Goal: Entertainment & Leisure: Consume media (video, audio)

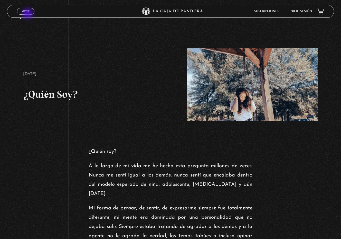
click at [28, 14] on span "Cerrar" at bounding box center [26, 16] width 12 height 4
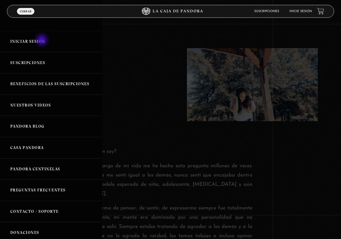
click at [42, 41] on link "Iniciar Sesión" at bounding box center [51, 41] width 102 height 21
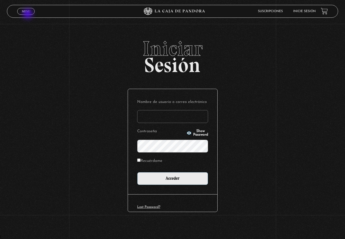
click at [28, 13] on link "Menu Cerrar" at bounding box center [25, 11] width 17 height 7
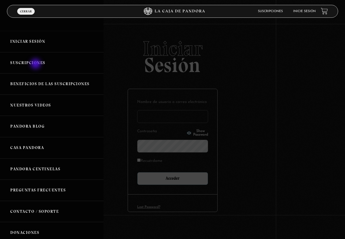
click at [36, 64] on link "Suscripciones" at bounding box center [52, 62] width 104 height 21
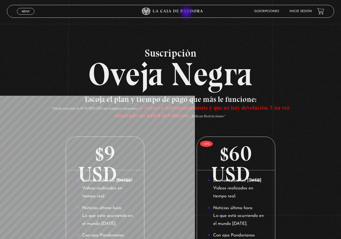
click at [187, 11] on icon at bounding box center [178, 11] width 50 height 3
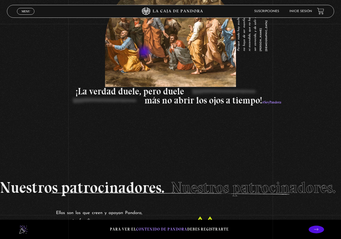
scroll to position [842, 0]
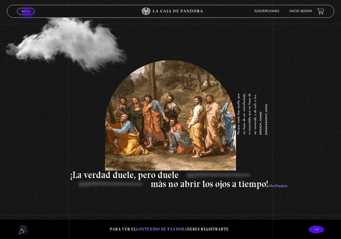
click at [28, 13] on link "Menu Cerrar" at bounding box center [25, 11] width 17 height 7
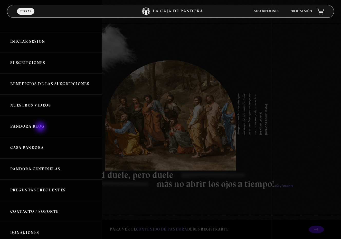
scroll to position [816, 0]
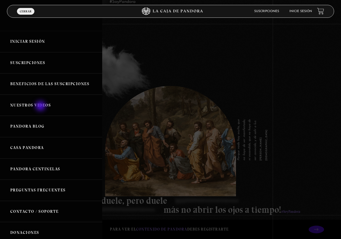
click at [41, 106] on link "Nuestros Videos" at bounding box center [51, 105] width 102 height 21
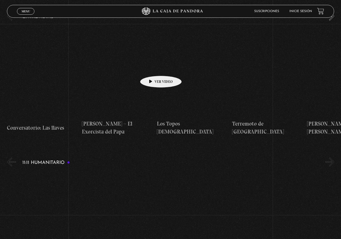
scroll to position [1825, 0]
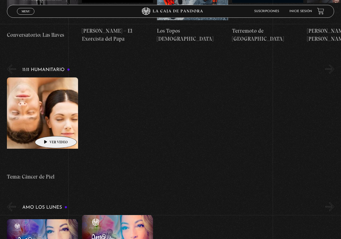
click at [48, 172] on h4 "Tema: Cáncer de Piel" at bounding box center [42, 176] width 71 height 8
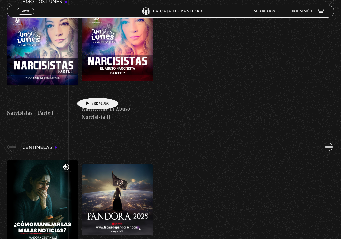
scroll to position [2031, 0]
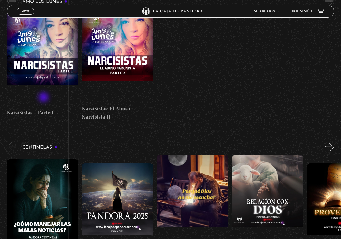
click at [45, 145] on h3 "Centinelas" at bounding box center [39, 147] width 35 height 5
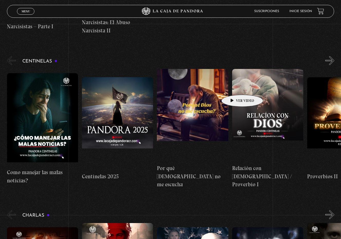
scroll to position [2108, 0]
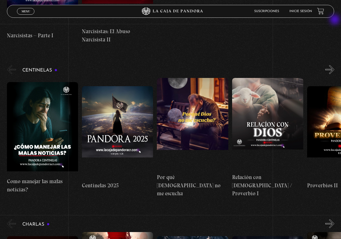
click at [335, 65] on button "»" at bounding box center [330, 69] width 9 height 9
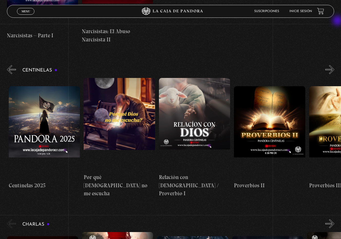
scroll to position [0, 75]
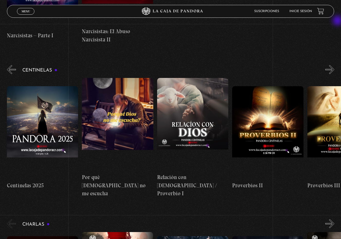
click at [339, 64] on div "Centinelas Como manejar las malas noticias? Centinelas 2025 Por qué Dios no me …" at bounding box center [174, 130] width 334 height 133
click at [335, 65] on button "»" at bounding box center [330, 69] width 9 height 9
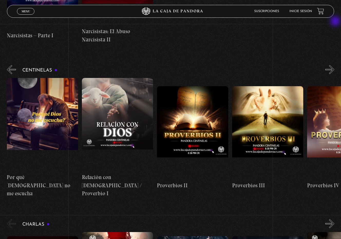
click at [335, 65] on button "»" at bounding box center [330, 69] width 9 height 9
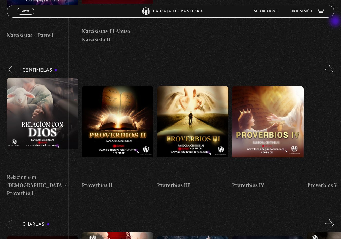
click at [335, 65] on button "»" at bounding box center [330, 69] width 9 height 9
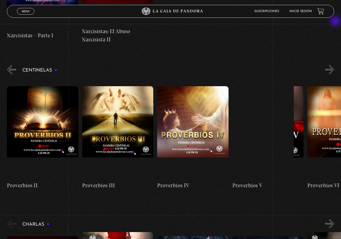
click at [335, 65] on button "»" at bounding box center [330, 69] width 9 height 9
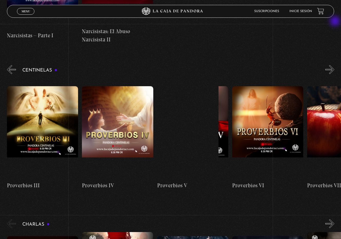
click at [335, 65] on button "»" at bounding box center [330, 69] width 9 height 9
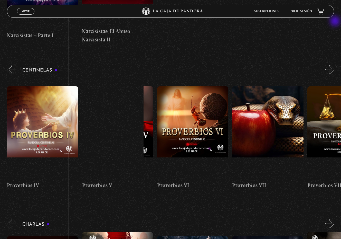
click at [335, 65] on button "»" at bounding box center [330, 69] width 9 height 9
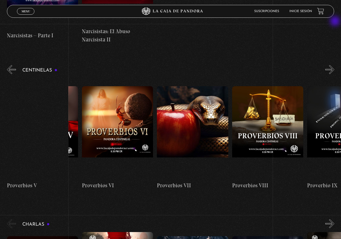
click at [335, 65] on button "»" at bounding box center [330, 69] width 9 height 9
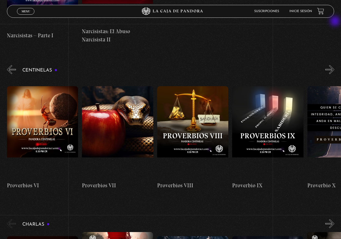
click at [335, 65] on button "»" at bounding box center [330, 69] width 9 height 9
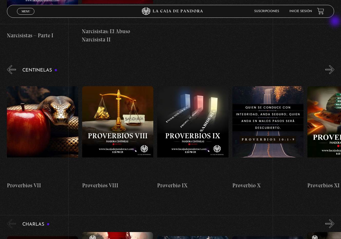
scroll to position [0, 677]
click at [335, 65] on button "»" at bounding box center [330, 69] width 9 height 9
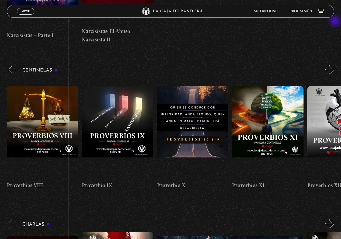
click at [335, 65] on button "»" at bounding box center [330, 69] width 9 height 9
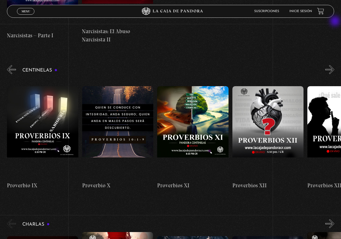
click at [335, 65] on button "»" at bounding box center [330, 69] width 9 height 9
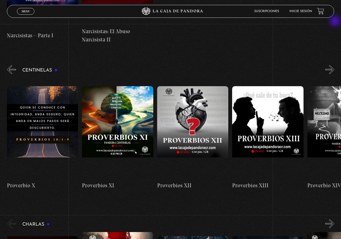
click at [335, 65] on button "»" at bounding box center [330, 69] width 9 height 9
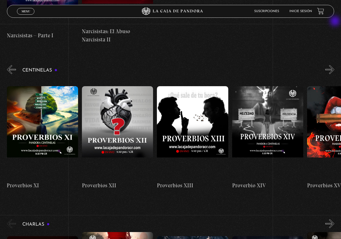
click at [335, 65] on button "»" at bounding box center [330, 69] width 9 height 9
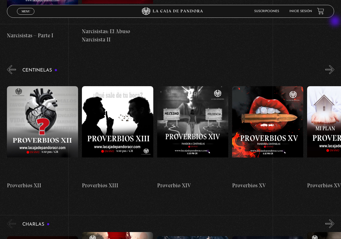
click at [335, 65] on button "»" at bounding box center [330, 69] width 9 height 9
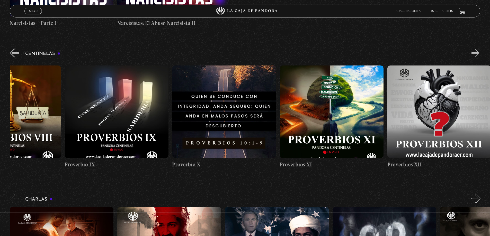
scroll to position [0, 1612]
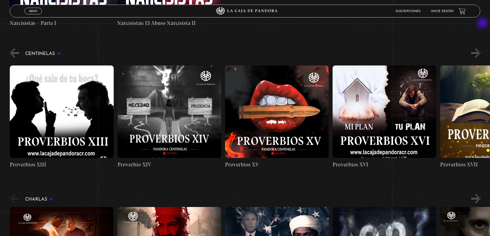
click at [345, 49] on button "»" at bounding box center [475, 53] width 9 height 9
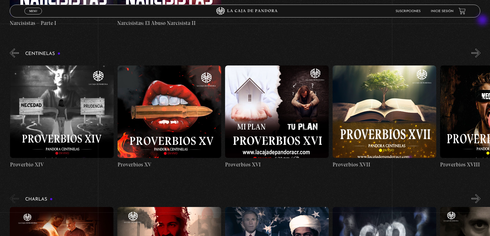
click at [345, 49] on button "»" at bounding box center [475, 53] width 9 height 9
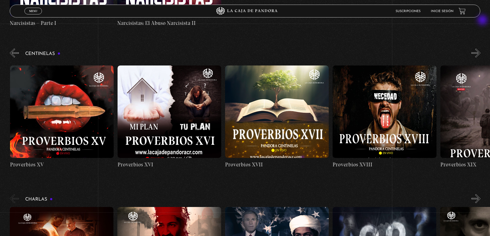
scroll to position [0, 1828]
click at [345, 49] on button "»" at bounding box center [475, 53] width 9 height 9
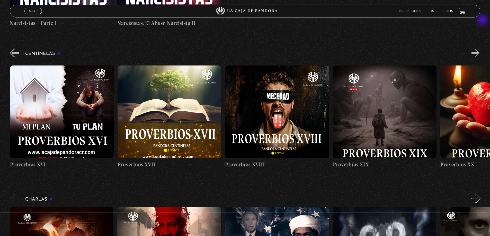
click at [345, 49] on button "»" at bounding box center [475, 53] width 9 height 9
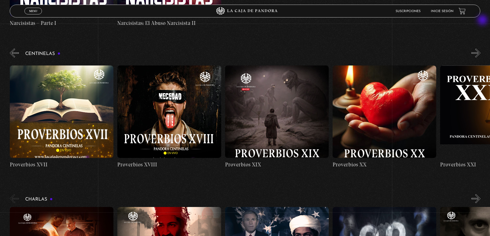
click at [345, 49] on button "»" at bounding box center [475, 53] width 9 height 9
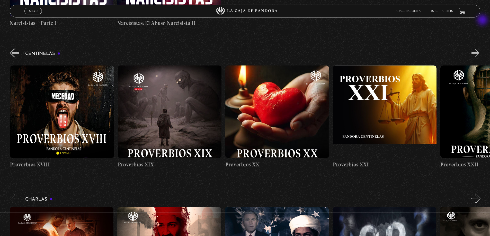
scroll to position [0, 2150]
click at [345, 49] on button "»" at bounding box center [475, 53] width 9 height 9
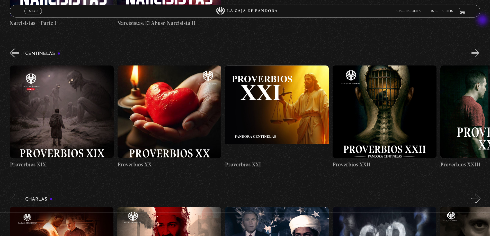
click at [345, 49] on button "»" at bounding box center [475, 53] width 9 height 9
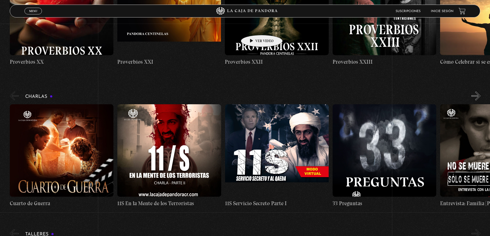
scroll to position [2069, 0]
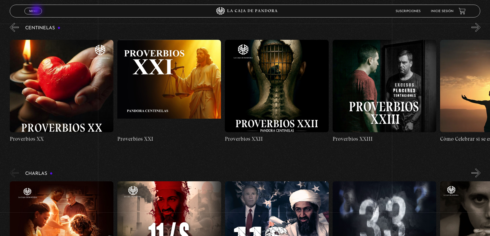
click at [37, 11] on span "Menu" at bounding box center [33, 11] width 8 height 3
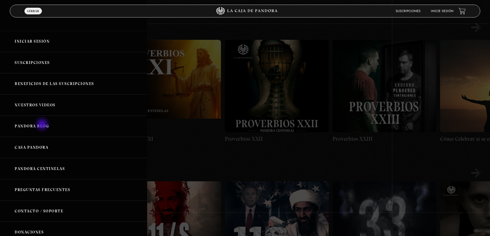
click at [42, 127] on link "Pandora Blog" at bounding box center [73, 126] width 147 height 21
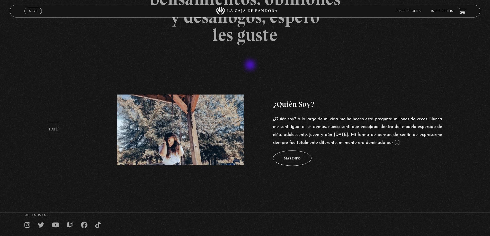
scroll to position [207, 0]
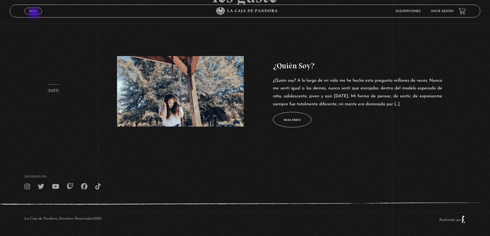
click at [35, 13] on link "Menu Cerrar" at bounding box center [32, 11] width 17 height 7
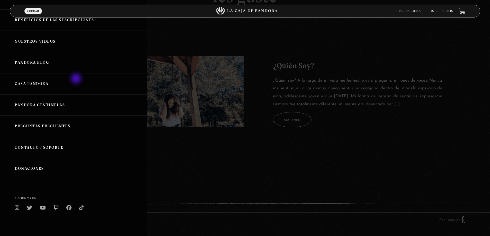
scroll to position [0, 0]
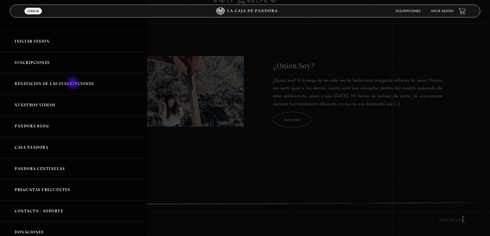
click at [74, 84] on link "Beneficios de las suscripciones" at bounding box center [73, 83] width 147 height 21
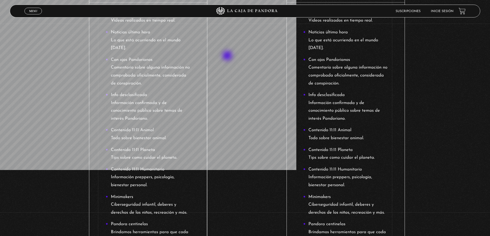
scroll to position [978, 0]
